Goal: Task Accomplishment & Management: Manage account settings

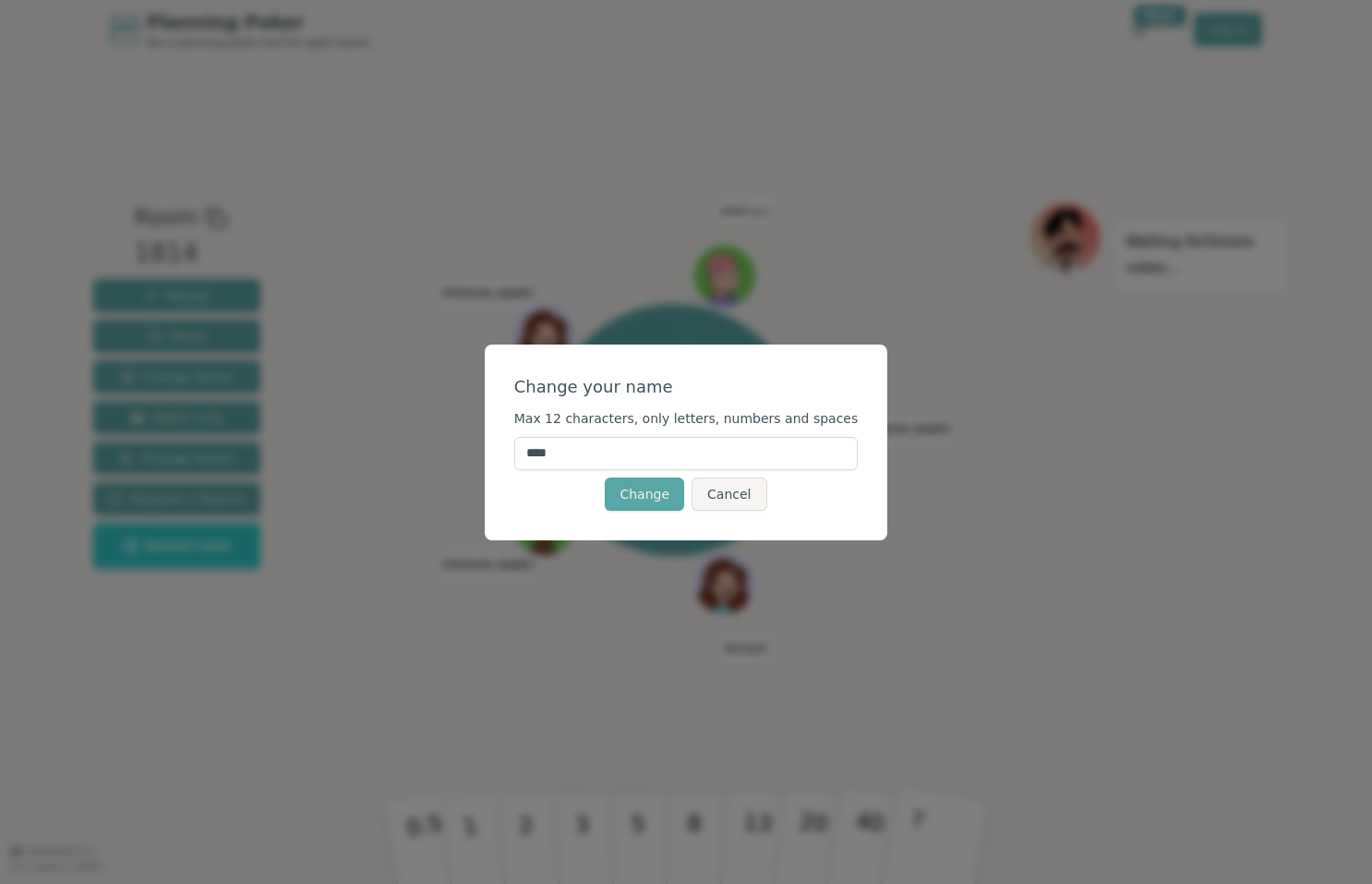
drag, startPoint x: 604, startPoint y: 444, endPoint x: 453, endPoint y: 438, distance: 151.1
click at [453, 438] on div "Change your name Max 12 characters, only letters, numbers and spaces **** Chang…" at bounding box center [686, 442] width 1372 height 884
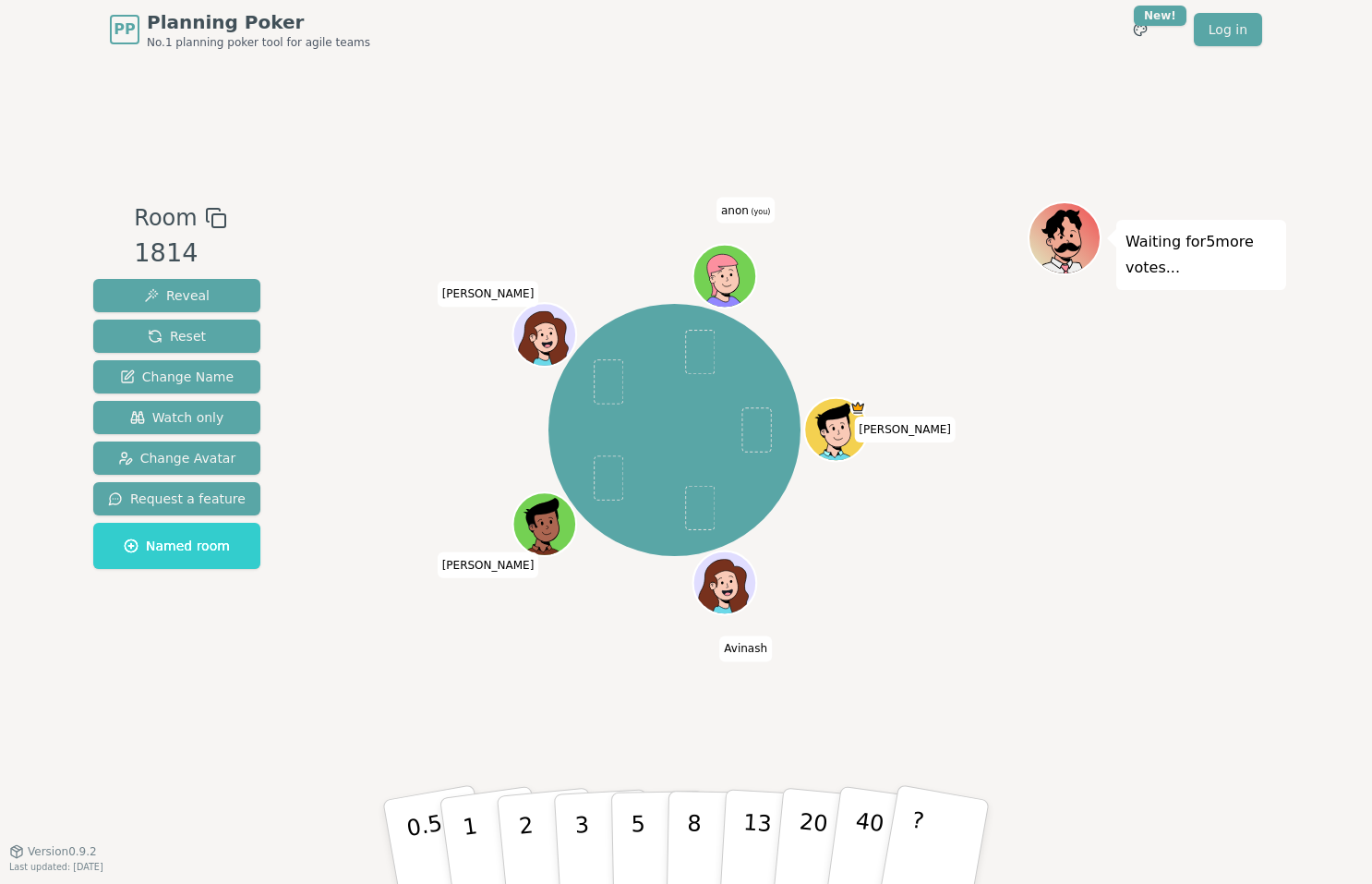
click at [739, 222] on div at bounding box center [674, 217] width 707 height 33
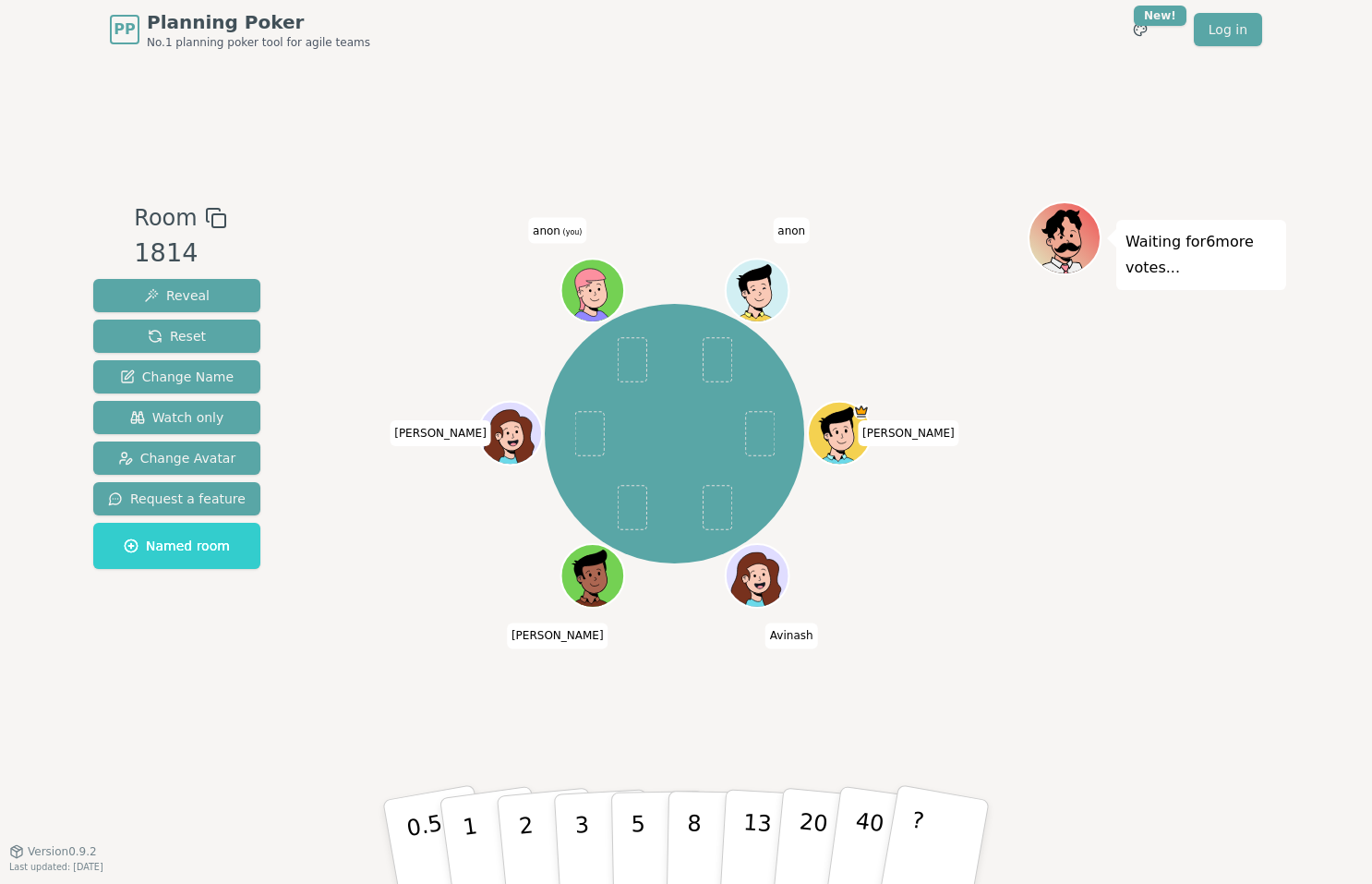
click at [744, 215] on div at bounding box center [674, 217] width 707 height 33
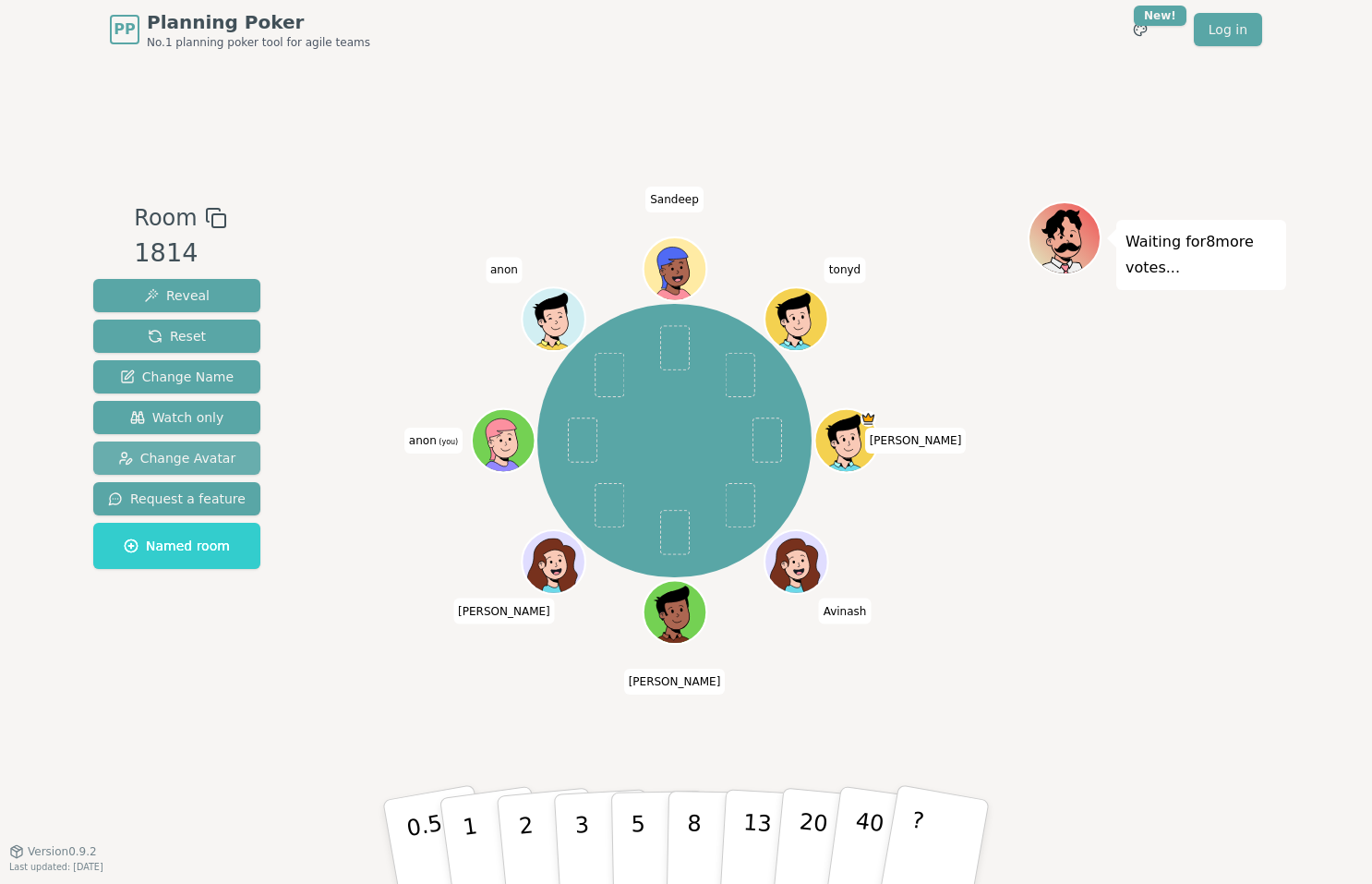
click at [181, 454] on span "Change Avatar" at bounding box center [177, 458] width 118 height 19
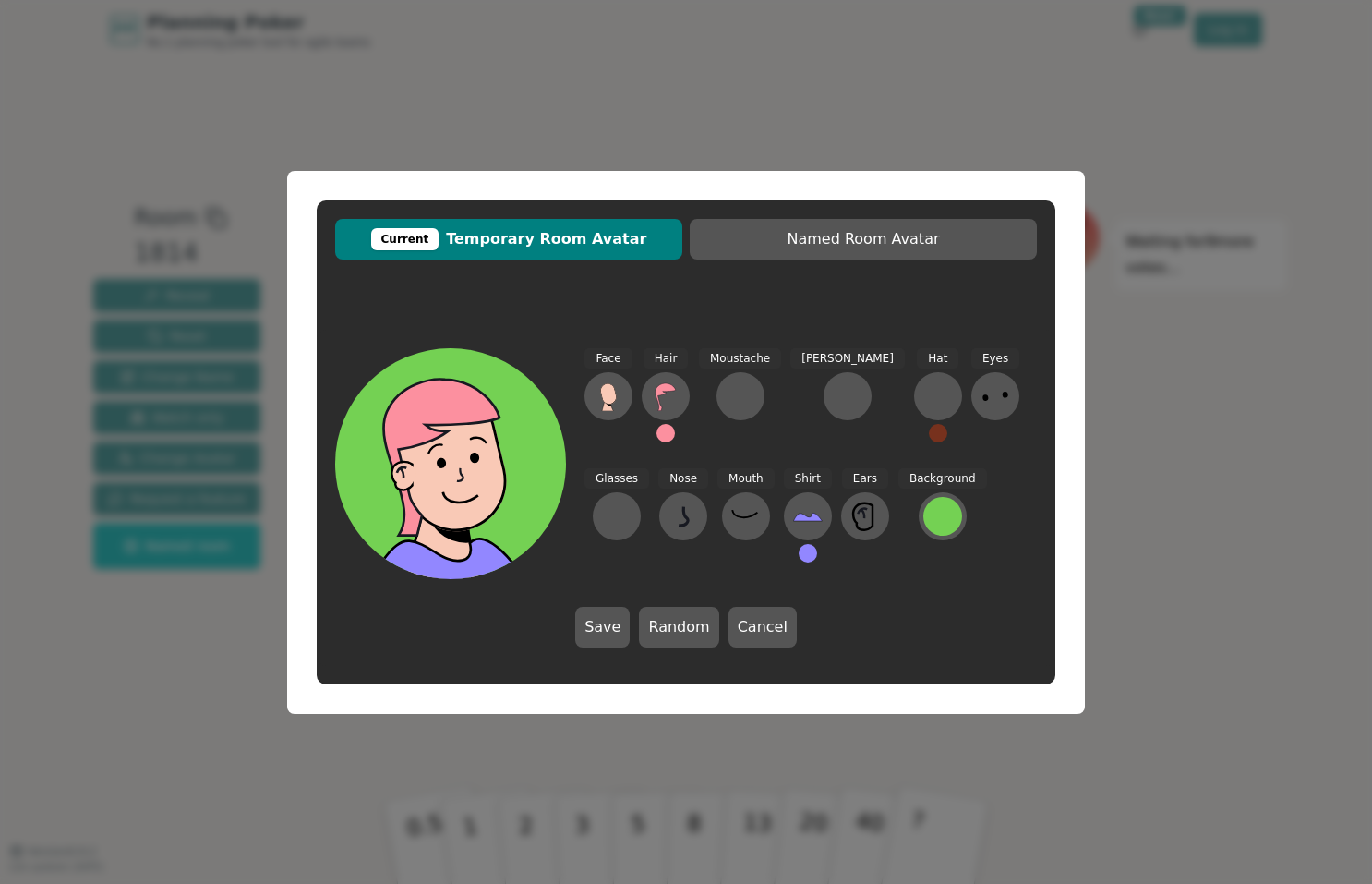
click at [971, 119] on div "Current Temporary Room Avatar Named Room Avatar Face Hair Moustache [PERSON_NAM…" at bounding box center [686, 442] width 1372 height 884
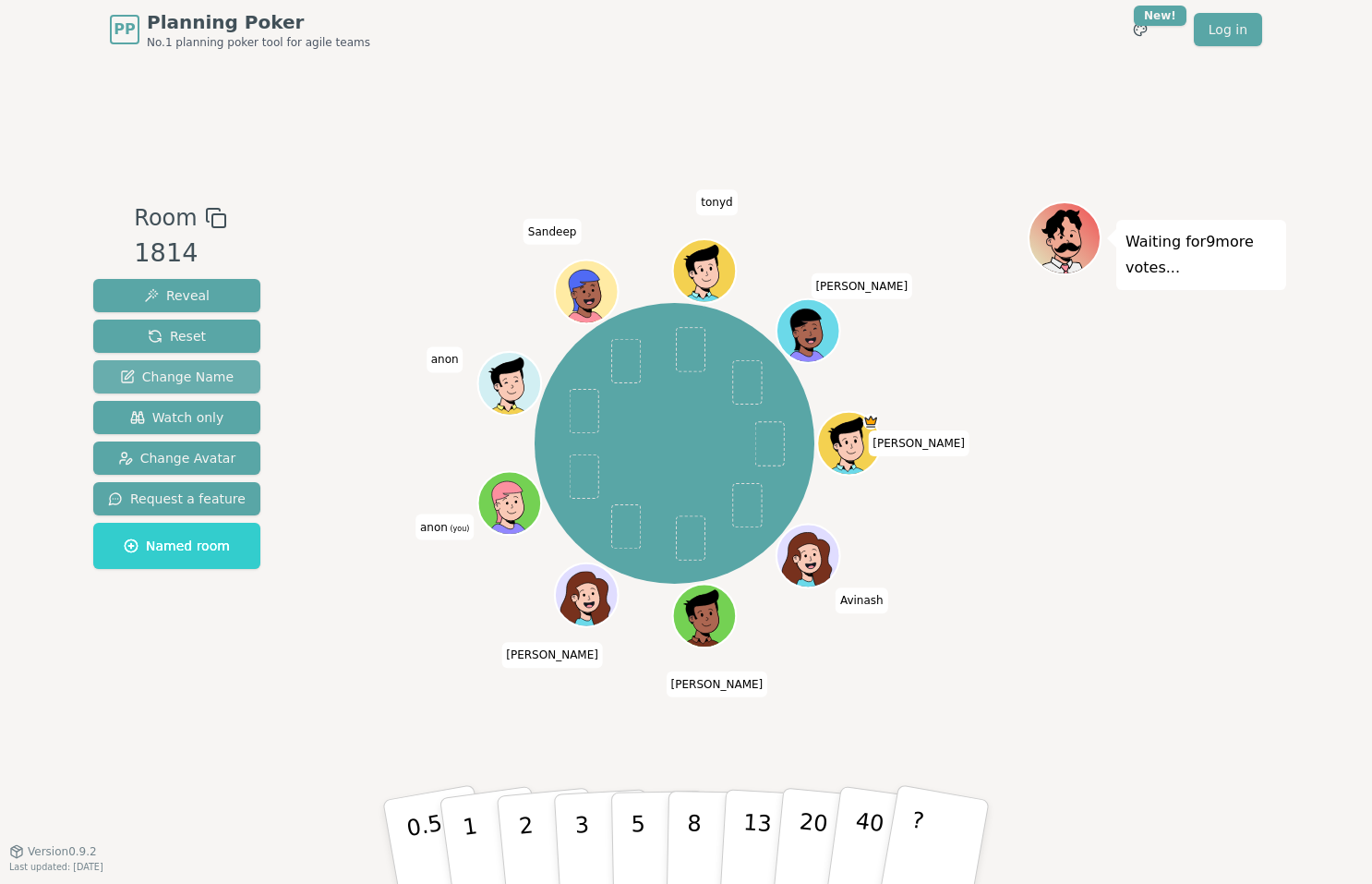
click at [200, 369] on span "Change Name" at bounding box center [176, 377] width 114 height 19
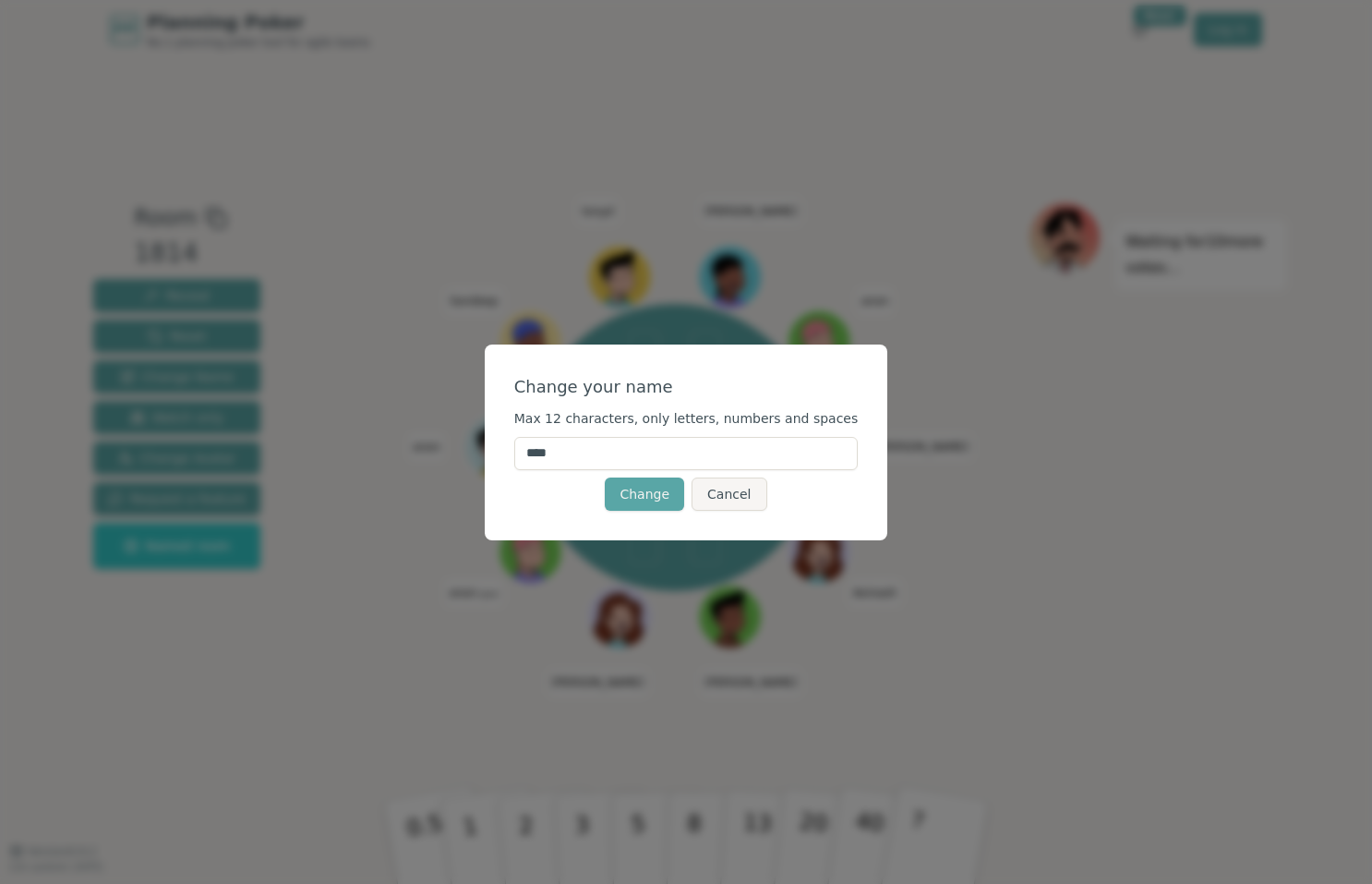
click at [577, 467] on input "****" at bounding box center [686, 452] width 344 height 33
type input "*"
drag, startPoint x: 580, startPoint y: 461, endPoint x: 583, endPoint y: 485, distance: 24.2
type input "*******"
click at [645, 495] on button "Change" at bounding box center [644, 494] width 80 height 33
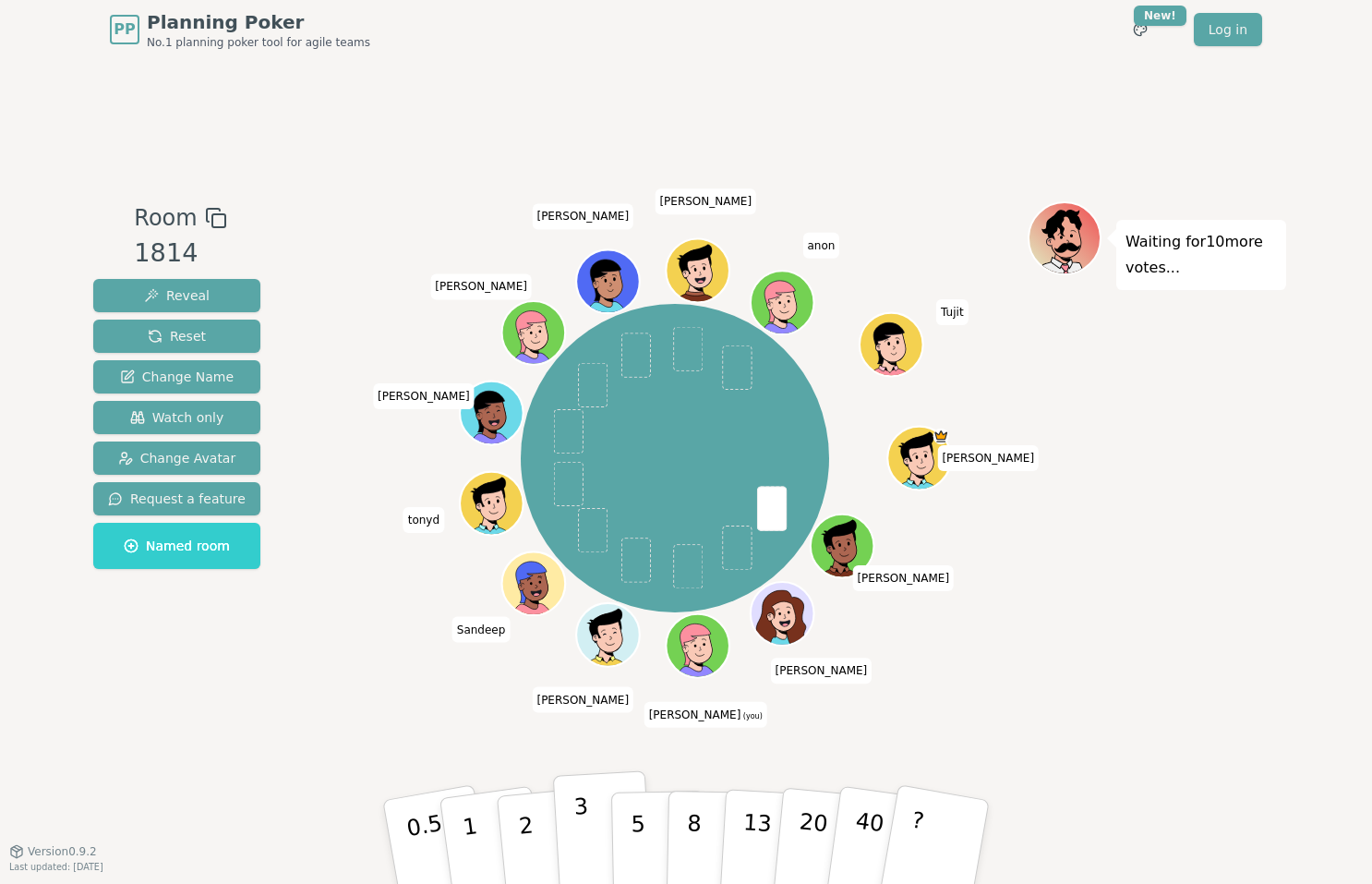
click at [584, 832] on p "3" at bounding box center [584, 843] width 21 height 100
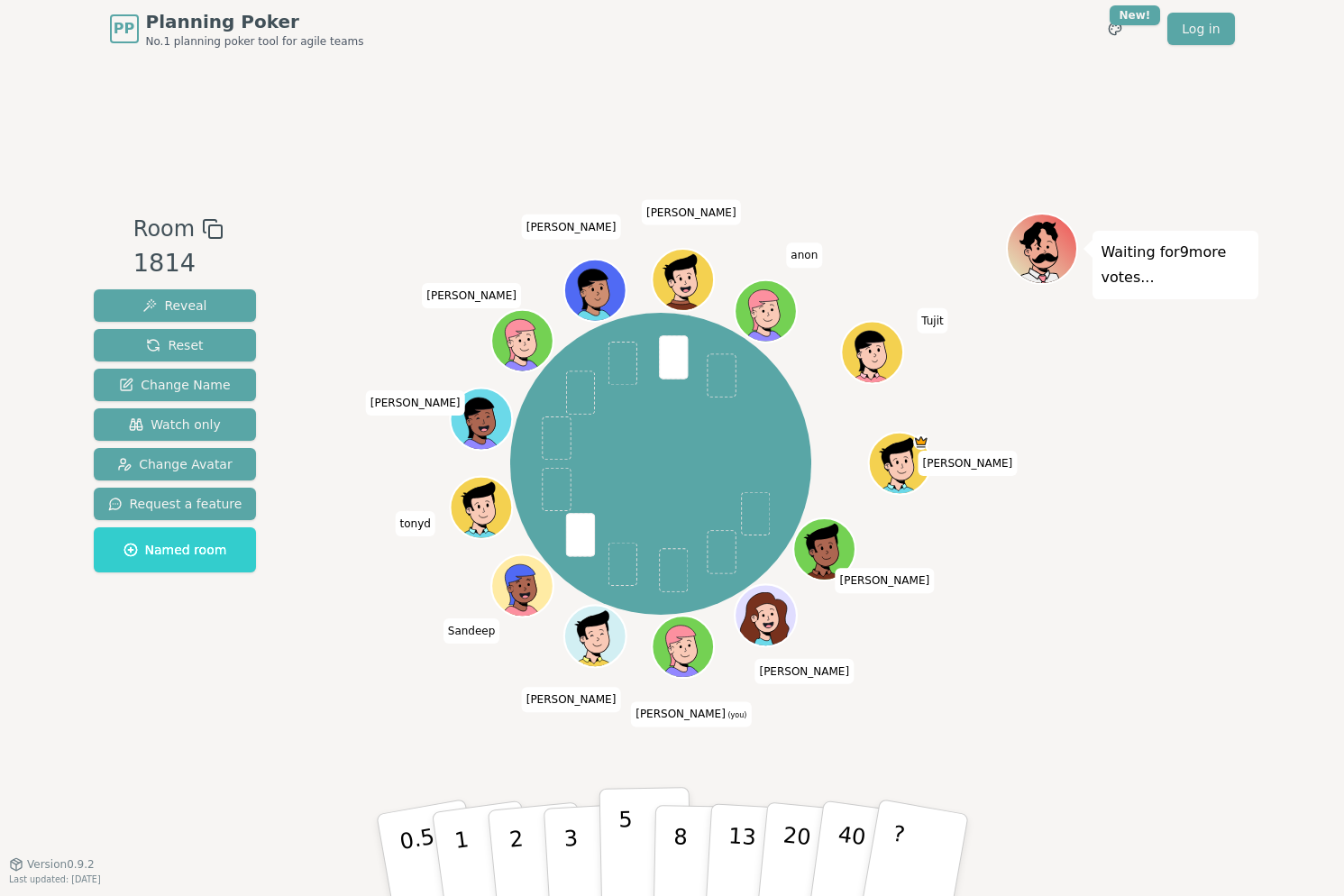
click at [620, 838] on p "5" at bounding box center [625, 856] width 16 height 97
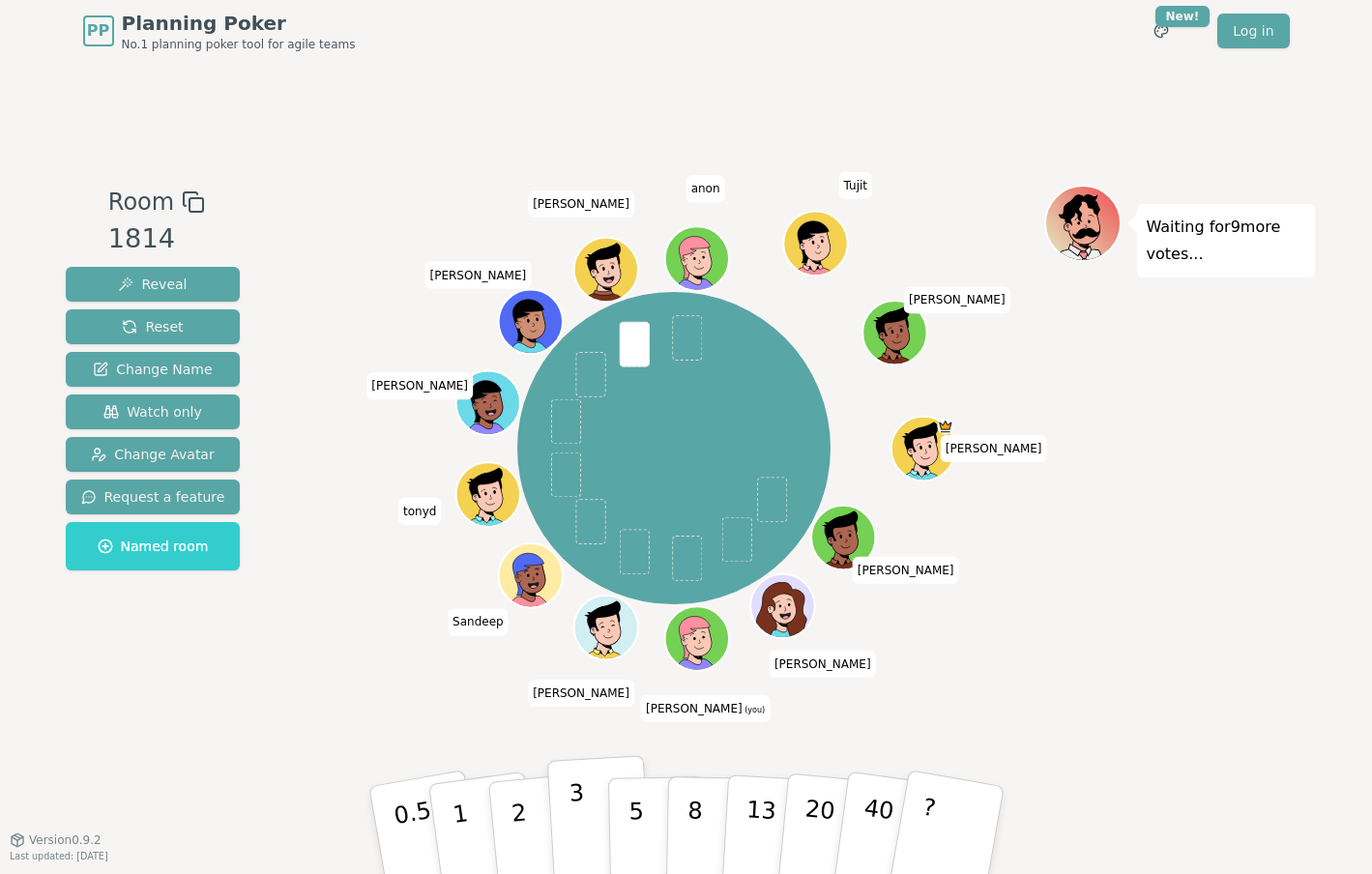
click at [586, 812] on button "3" at bounding box center [599, 830] width 105 height 150
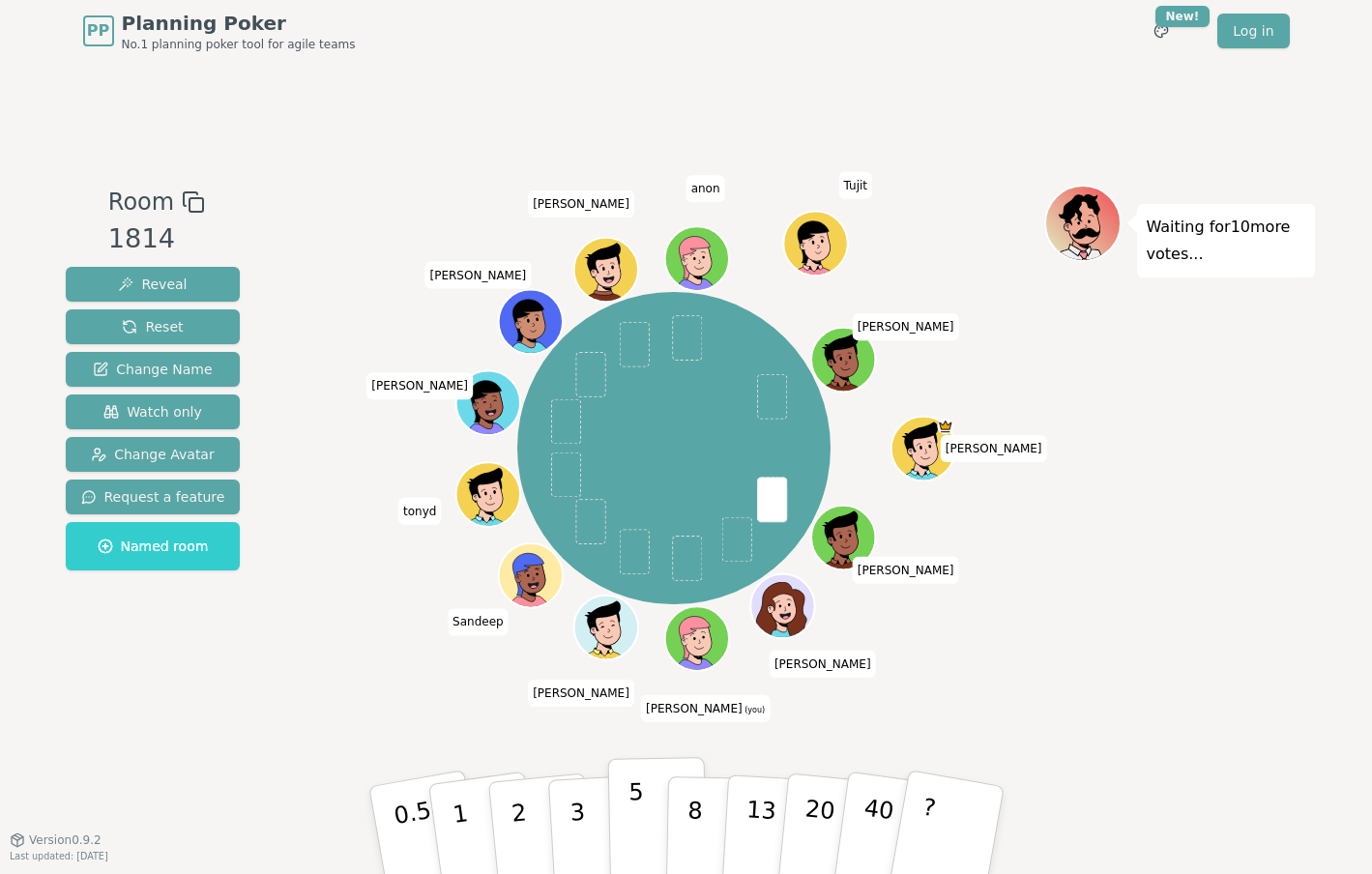
click at [630, 822] on p "5" at bounding box center [636, 831] width 17 height 104
